Goal: Task Accomplishment & Management: Use online tool/utility

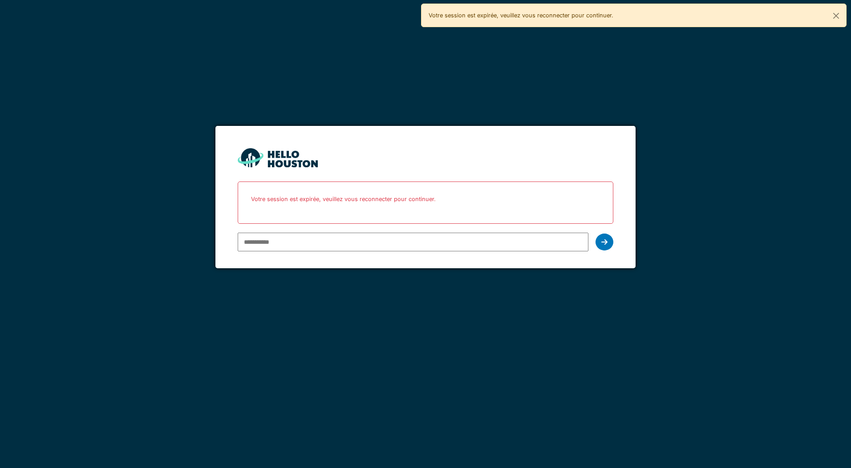
type input "**********"
click at [606, 239] on icon at bounding box center [604, 241] width 6 height 7
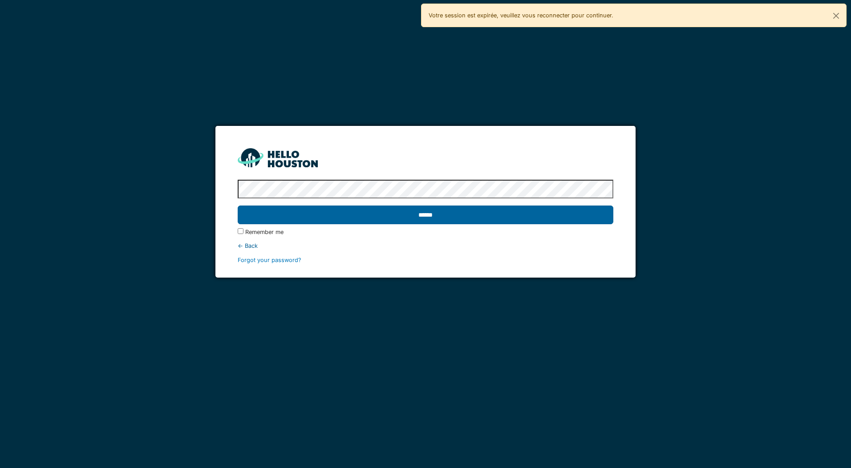
click at [410, 214] on input "******" at bounding box center [425, 215] width 375 height 19
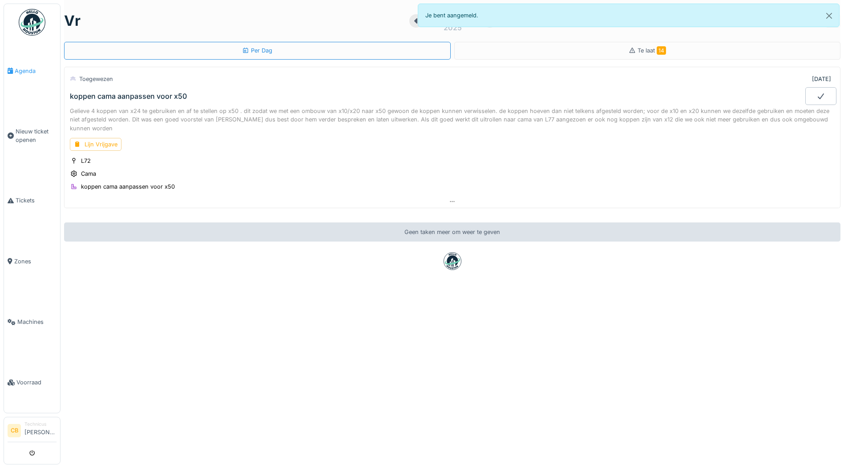
click at [18, 68] on span "Agenda" at bounding box center [36, 71] width 42 height 8
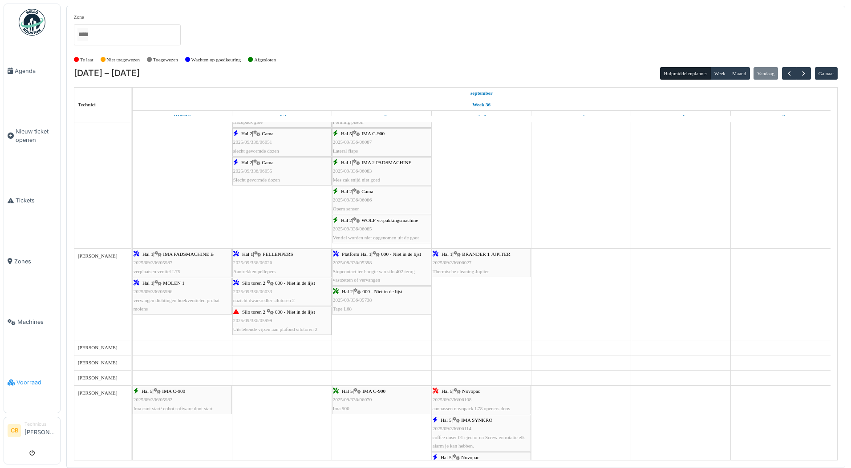
click at [36, 378] on span "Voorraad" at bounding box center [36, 382] width 40 height 8
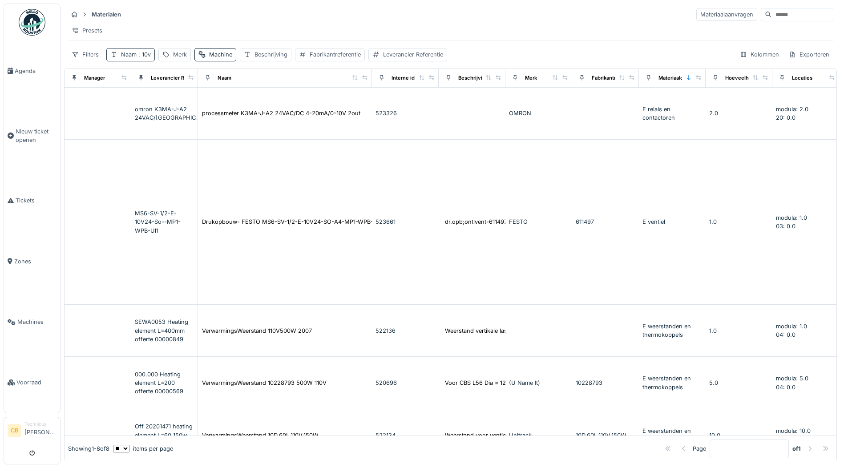
click at [141, 58] on span ": 10v" at bounding box center [144, 54] width 14 height 7
click at [152, 104] on input "***" at bounding box center [155, 104] width 90 height 19
type input "*"
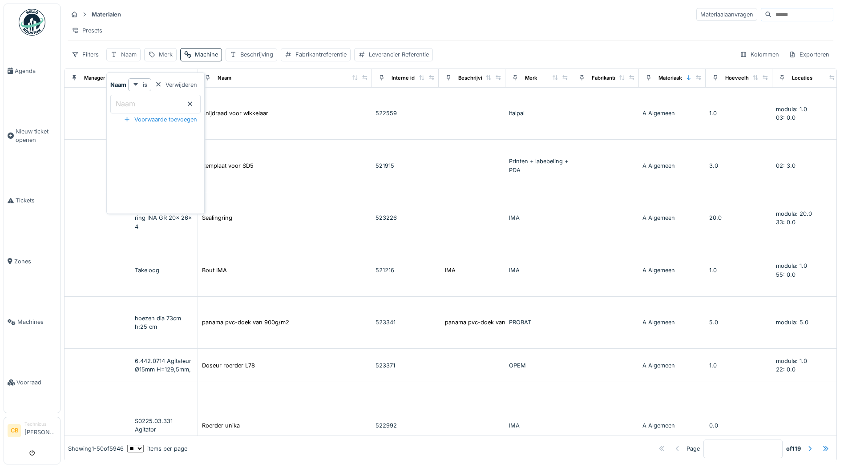
click at [128, 59] on div "Naam" at bounding box center [129, 54] width 16 height 8
click at [127, 59] on div "Naam" at bounding box center [129, 54] width 16 height 8
click at [132, 108] on label "Naam" at bounding box center [125, 103] width 23 height 11
click at [132, 108] on input "Naam" at bounding box center [155, 104] width 90 height 19
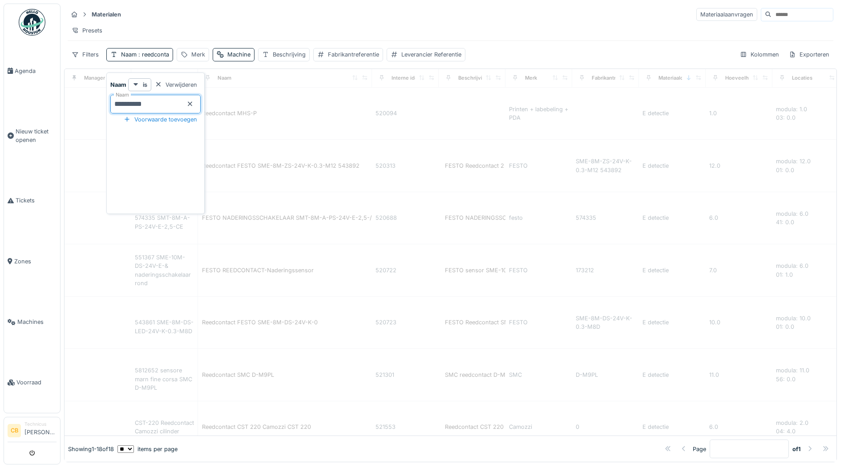
type input "**********"
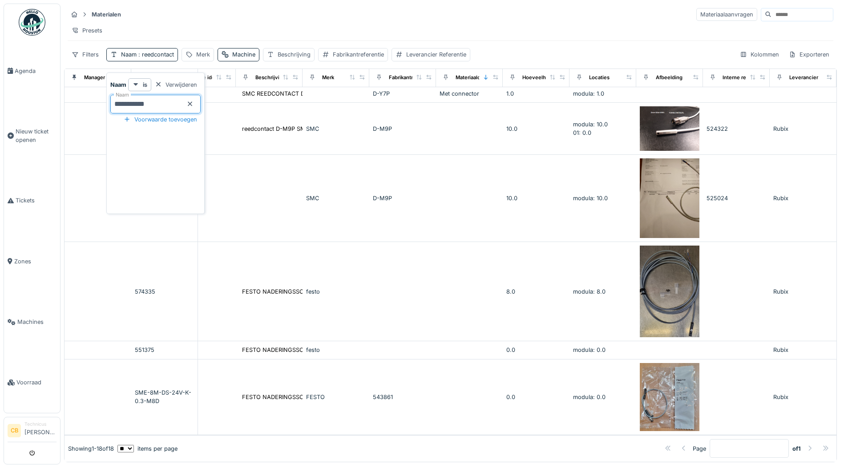
scroll to position [650, 223]
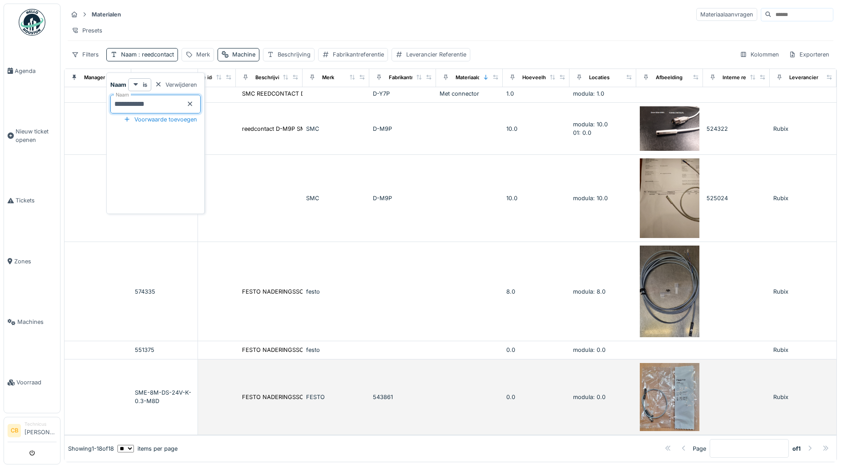
click at [640, 380] on img at bounding box center [670, 397] width 60 height 69
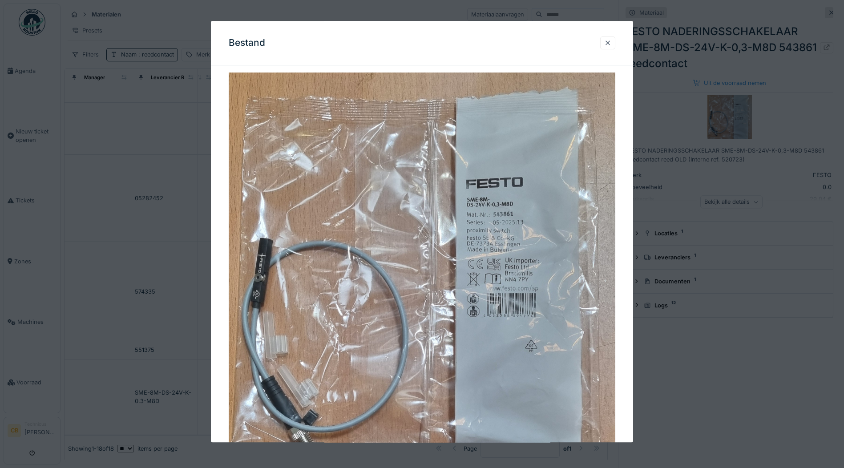
click at [610, 42] on div at bounding box center [607, 43] width 7 height 8
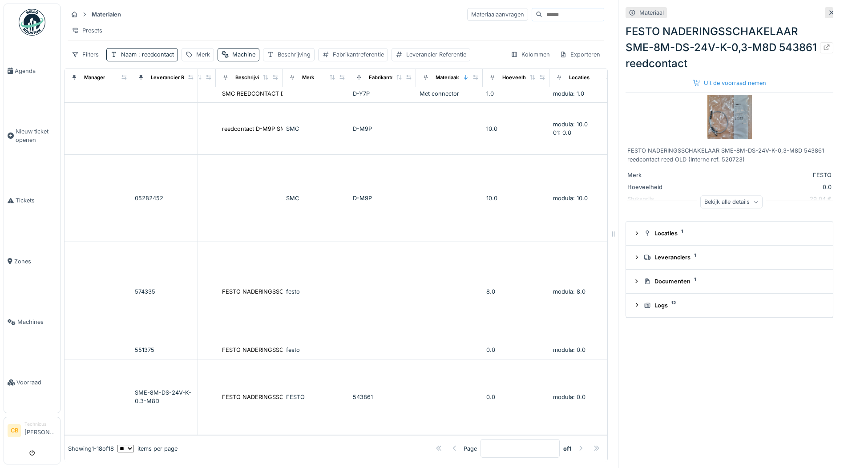
click at [753, 202] on icon at bounding box center [755, 202] width 5 height 4
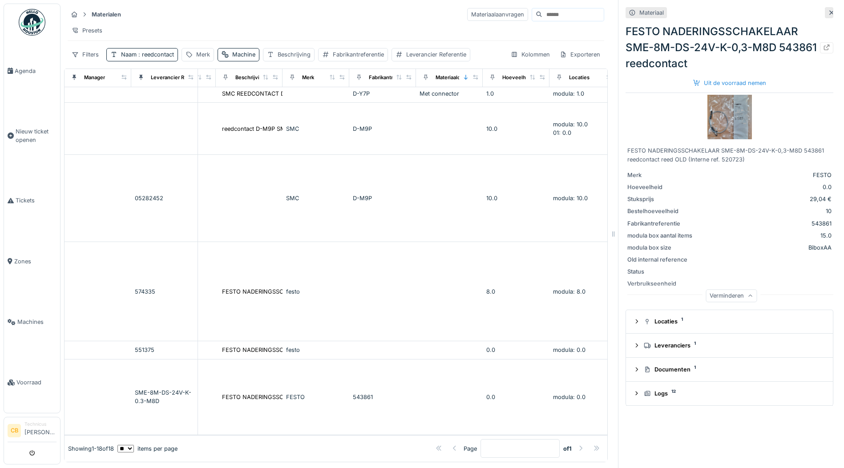
scroll to position [7, 0]
click at [683, 341] on div "Leveranciers 1" at bounding box center [733, 345] width 178 height 8
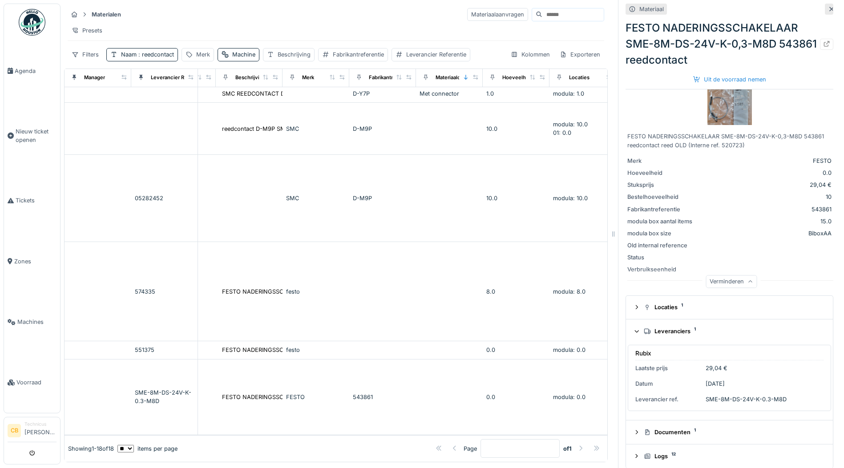
scroll to position [22, 0]
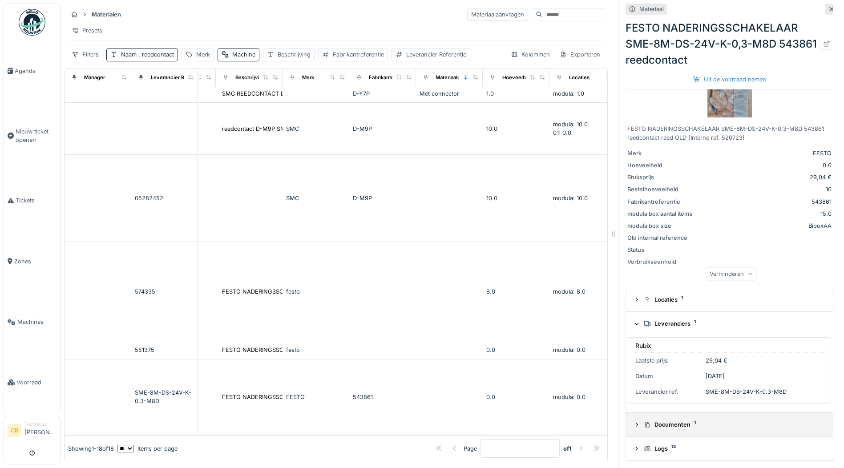
click at [680, 420] on div "Documenten 1" at bounding box center [733, 424] width 178 height 8
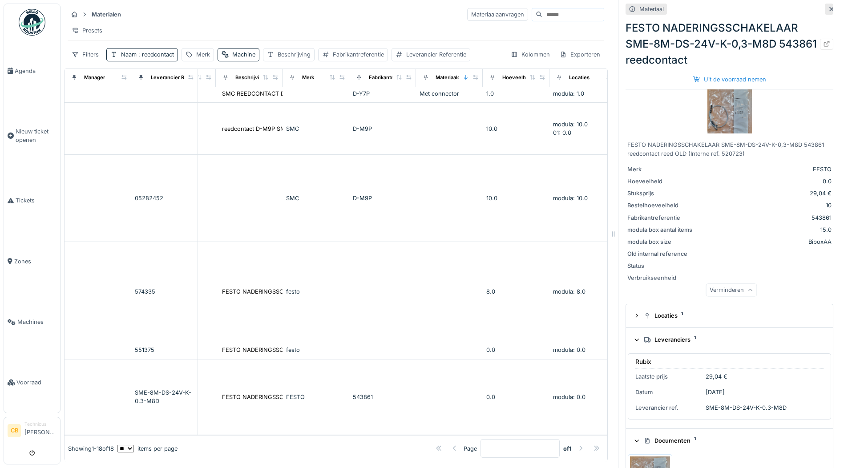
scroll to position [0, 0]
